Goal: Navigation & Orientation: Go to known website

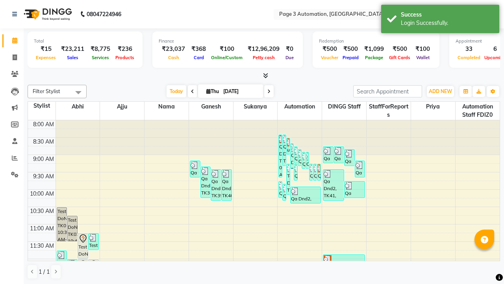
click at [491, 14] on icon at bounding box center [492, 14] width 6 height 6
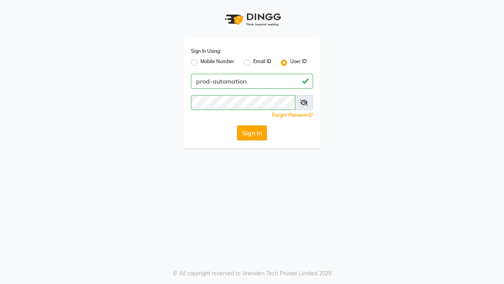
click at [252, 133] on button "Sign In" at bounding box center [252, 132] width 30 height 15
